Goal: Complete application form

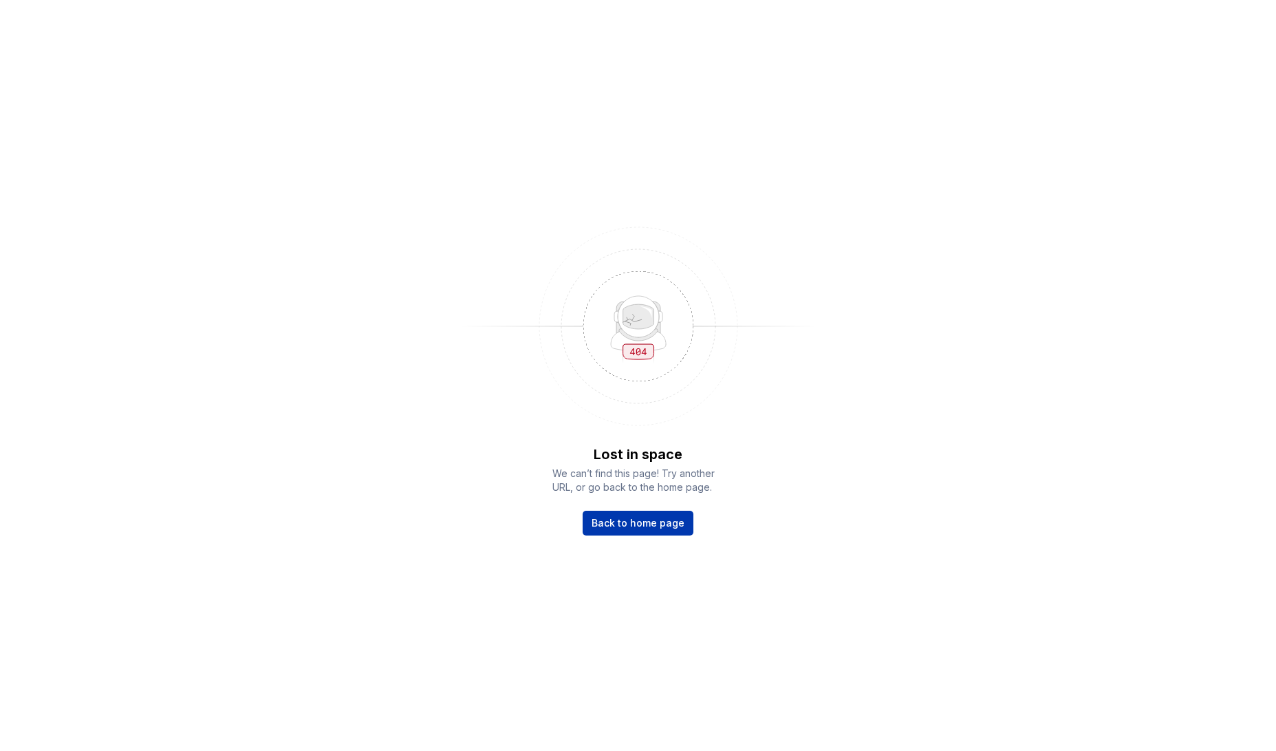
click at [656, 520] on span "Back to home page" at bounding box center [638, 523] width 93 height 14
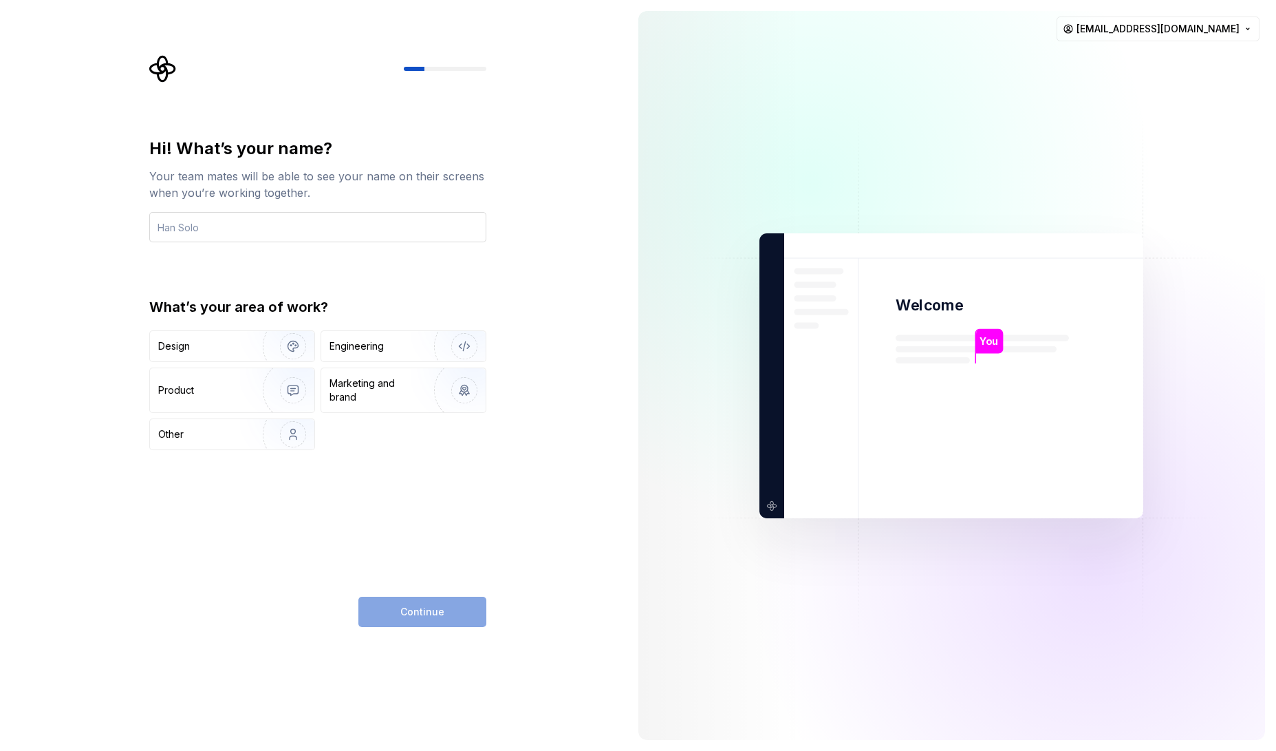
click at [183, 228] on input "text" at bounding box center [317, 227] width 337 height 30
click at [219, 227] on input "text" at bounding box center [317, 227] width 337 height 30
type input "Funda"
click at [143, 245] on div "Hi! What’s your name? Your team mates will be able to see your name on their sc…" at bounding box center [322, 341] width 362 height 572
click at [172, 344] on div "Design" at bounding box center [174, 346] width 32 height 14
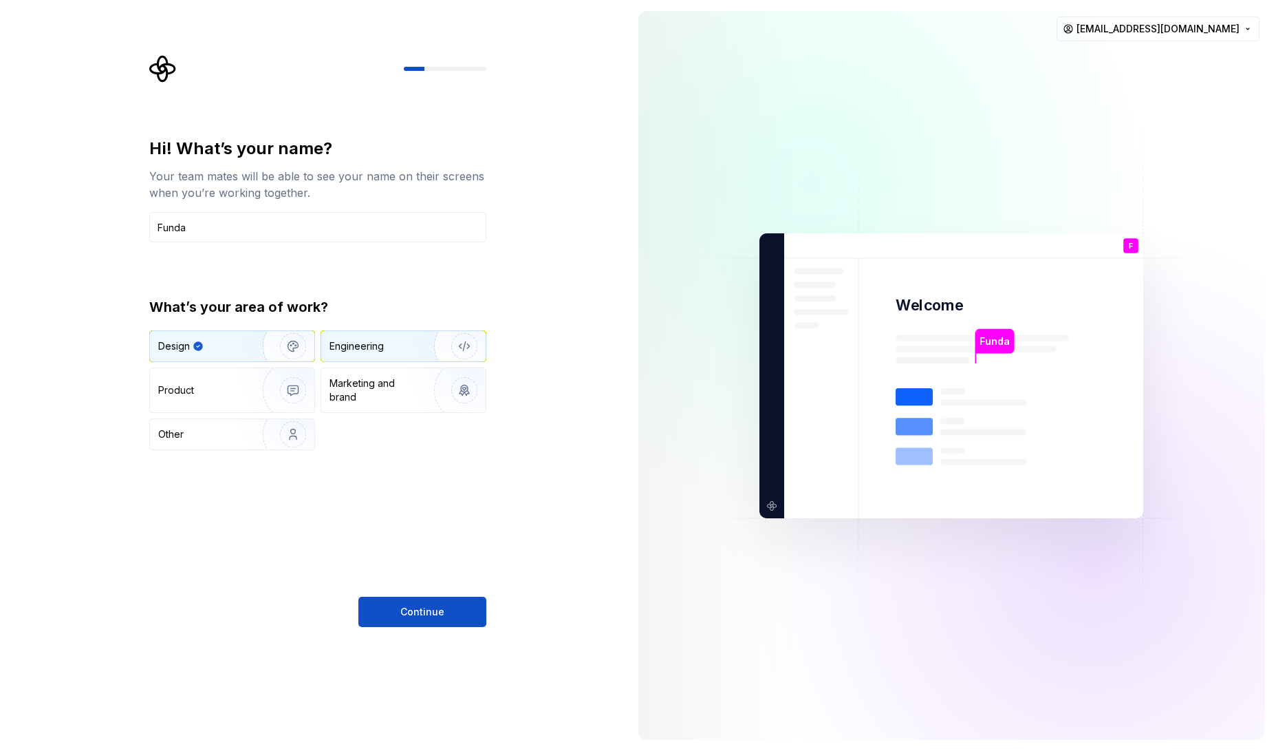
click at [359, 345] on div "Engineering" at bounding box center [357, 346] width 54 height 14
click at [188, 345] on div "Design" at bounding box center [174, 346] width 32 height 14
click at [433, 615] on span "Continue" at bounding box center [422, 612] width 44 height 14
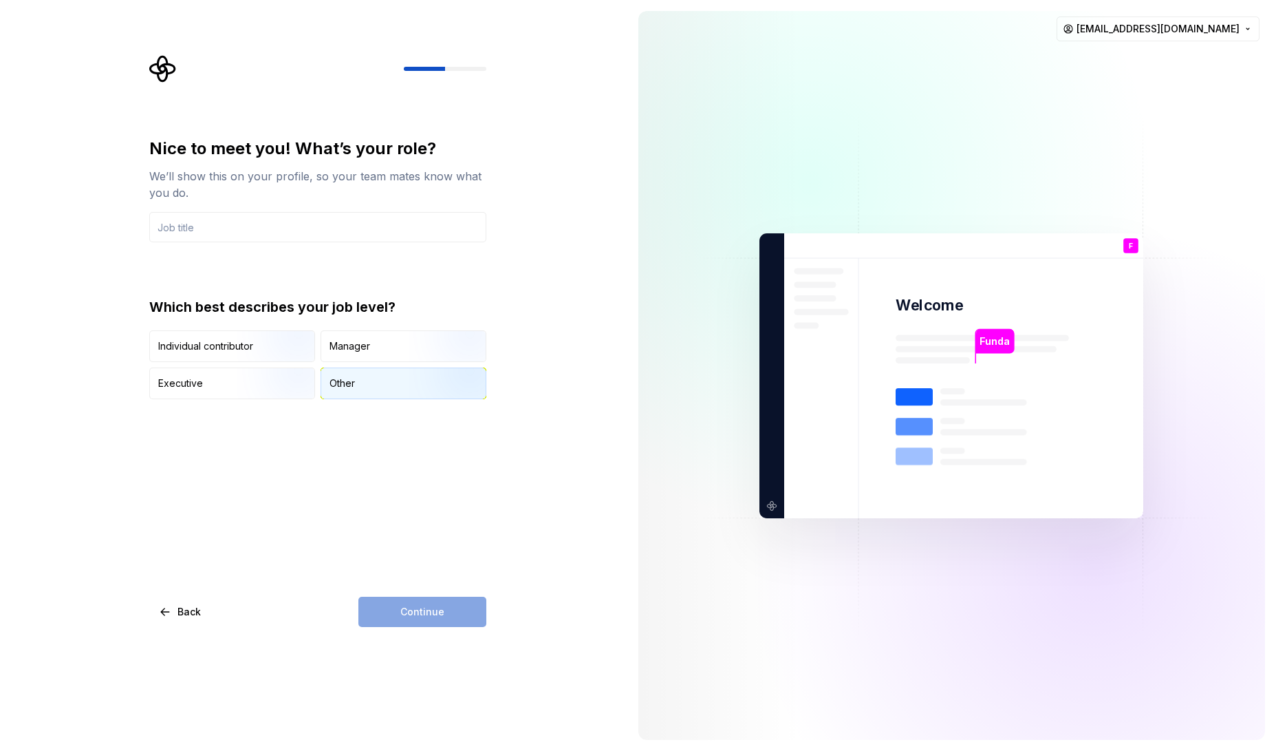
click at [330, 378] on div "Other" at bounding box center [342, 383] width 25 height 14
click at [428, 612] on div "Continue" at bounding box center [422, 611] width 128 height 30
click at [210, 220] on input "text" at bounding box center [317, 227] width 337 height 30
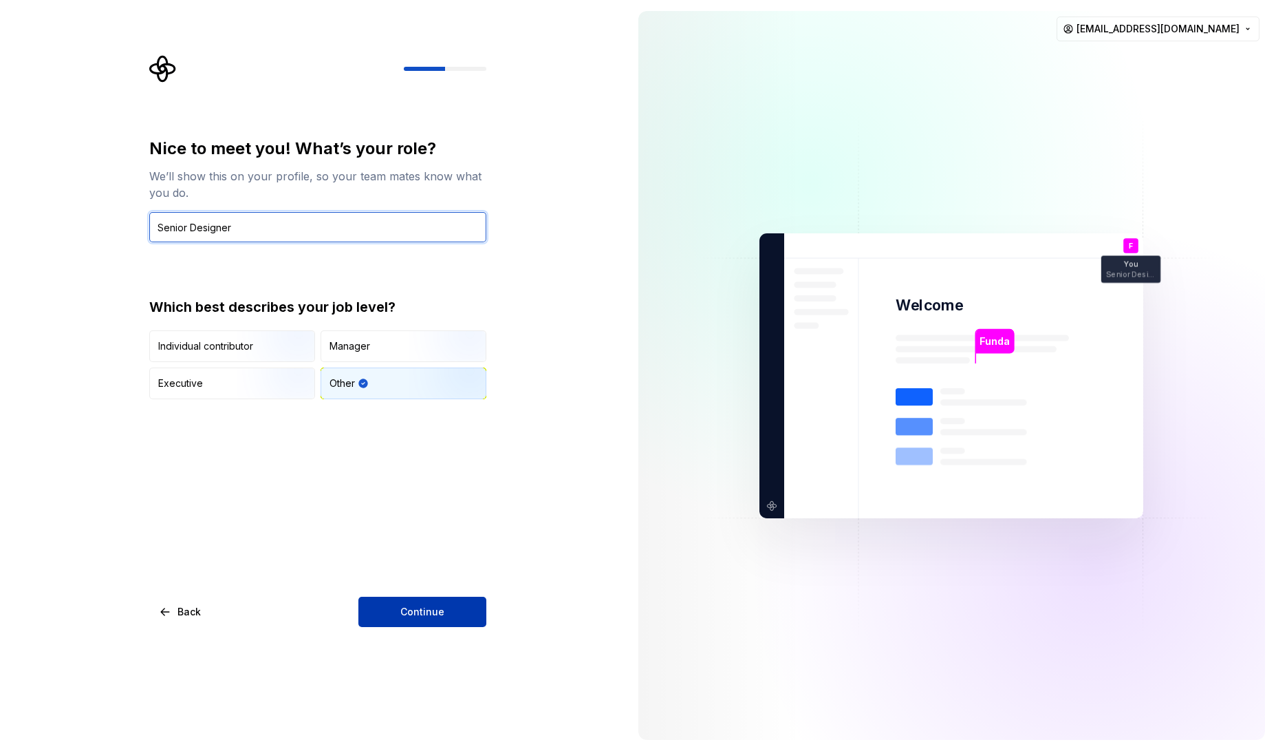
type input "Senior Designer"
click at [396, 601] on button "Continue" at bounding box center [422, 611] width 128 height 30
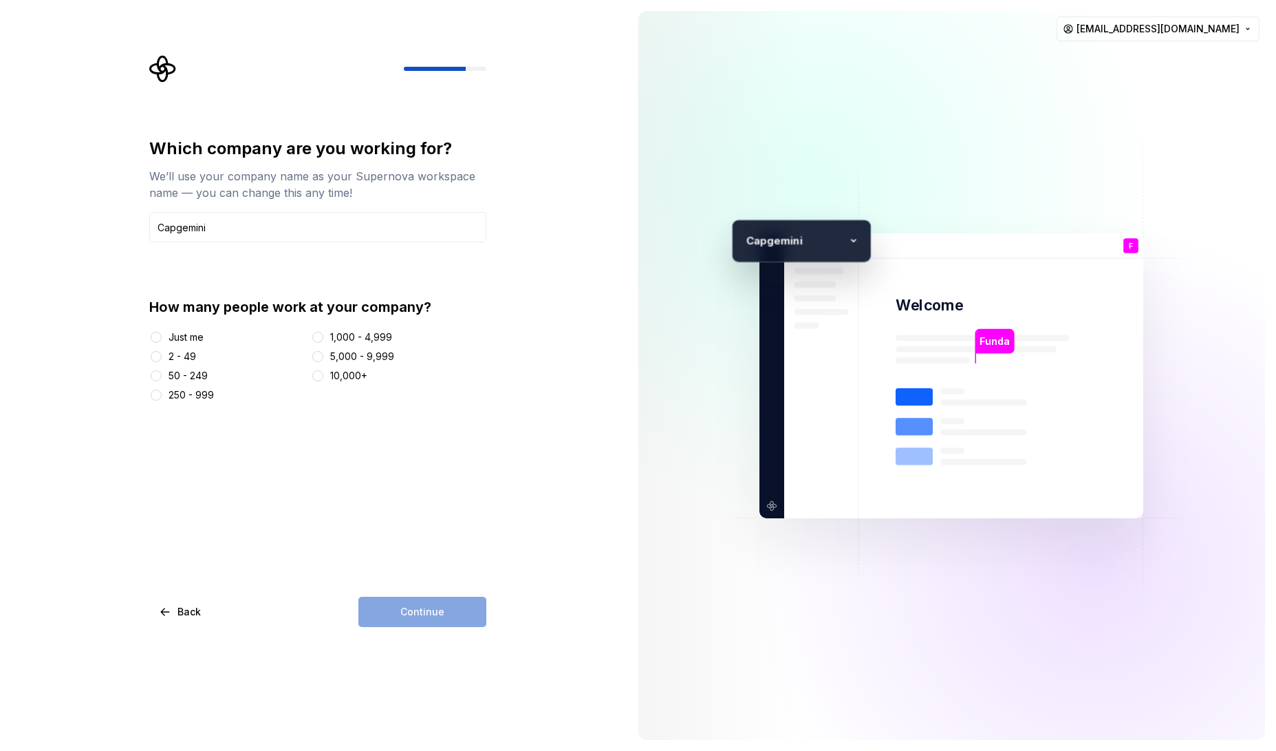
type input "Capgemini"
click at [370, 550] on div "Which company are you working for? We’ll use your company name as your Supernov…" at bounding box center [317, 382] width 337 height 489
click at [317, 378] on button "10,000+" at bounding box center [317, 375] width 11 height 11
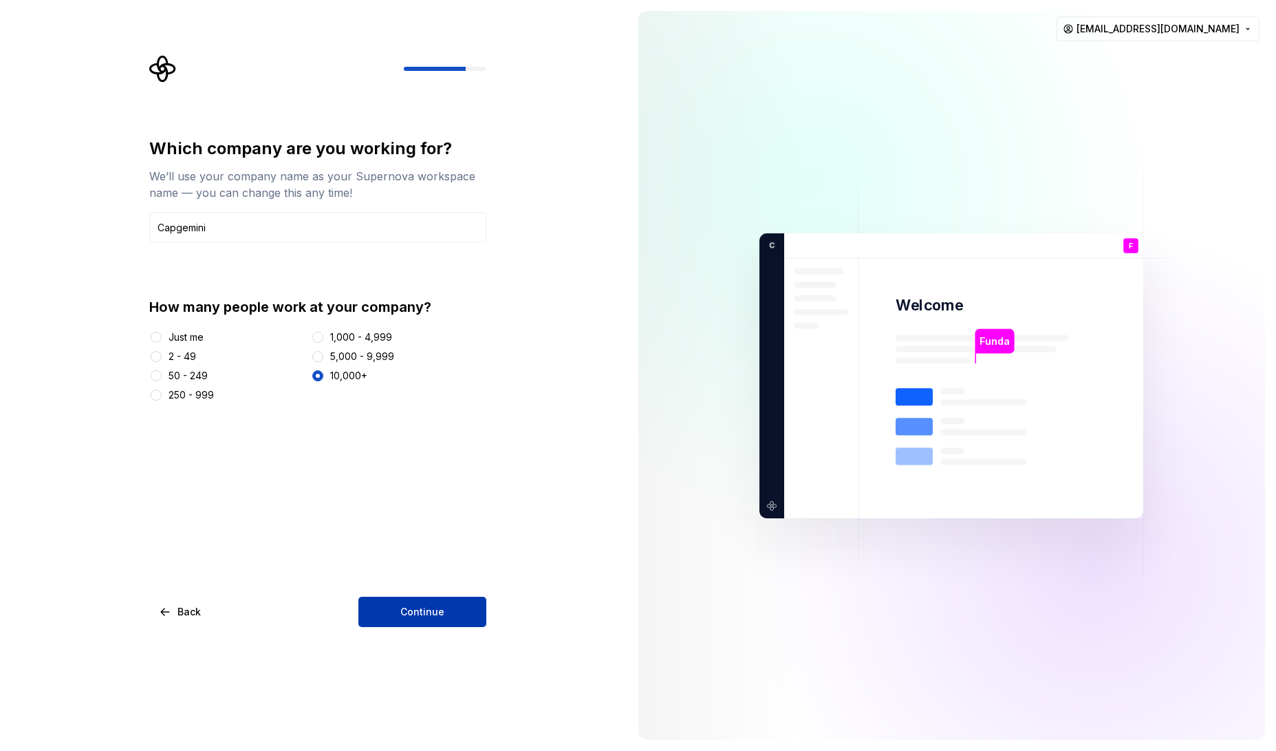
click at [416, 609] on span "Continue" at bounding box center [422, 612] width 44 height 14
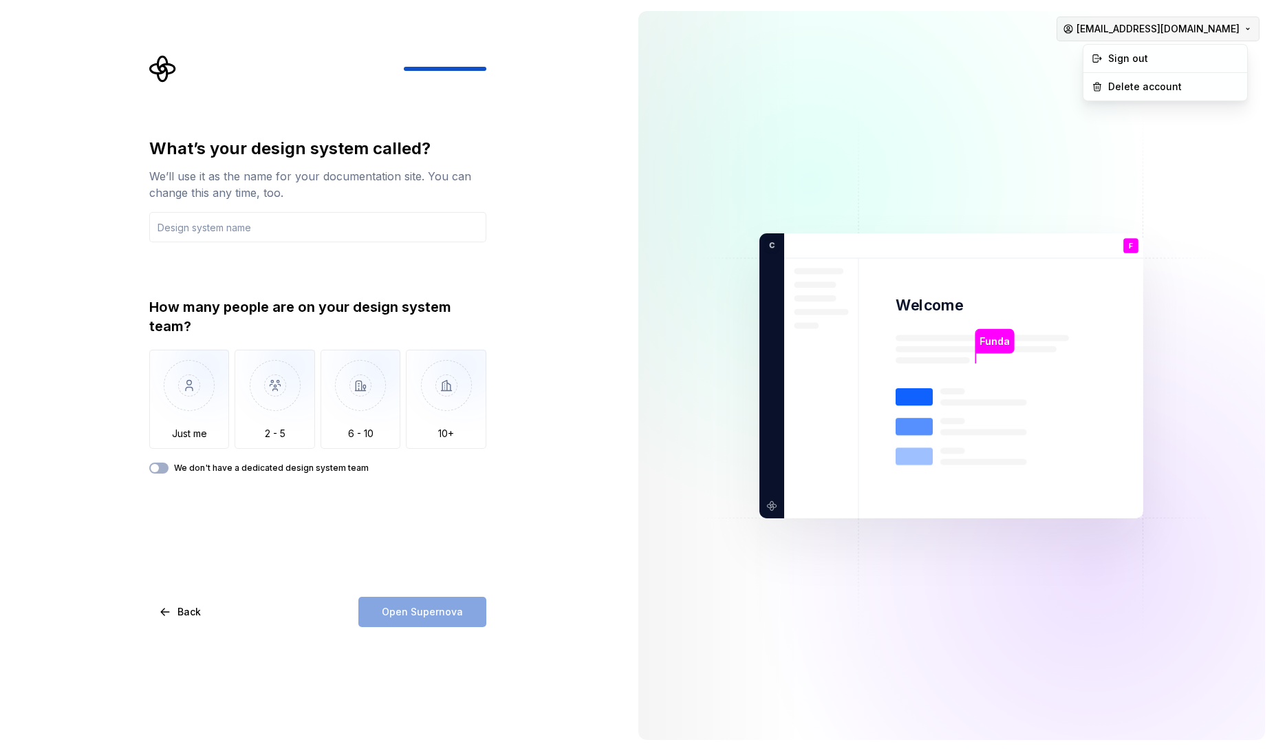
click at [1244, 30] on html "What’s your design system called? We’ll use it as the name for your documentati…" at bounding box center [638, 375] width 1276 height 751
click at [1133, 58] on div "Sign out" at bounding box center [1173, 59] width 131 height 14
